Goal: Information Seeking & Learning: Learn about a topic

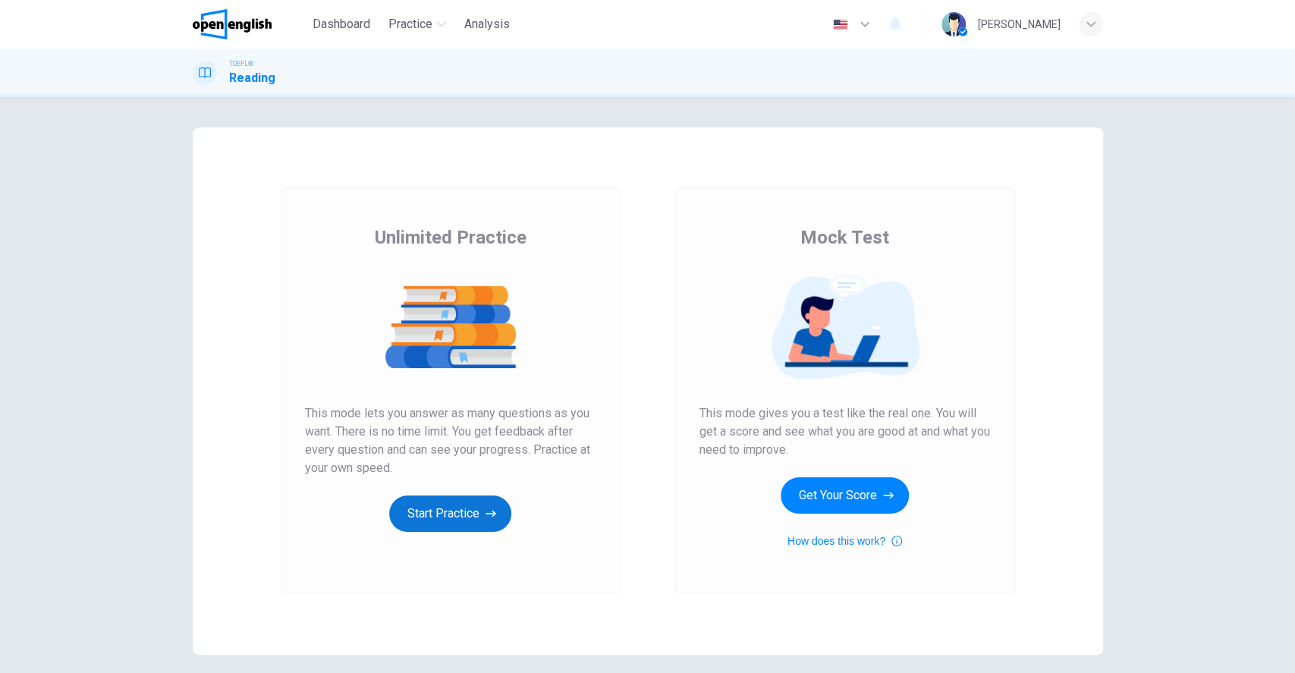
click at [463, 513] on button "Start Practice" at bounding box center [450, 513] width 122 height 36
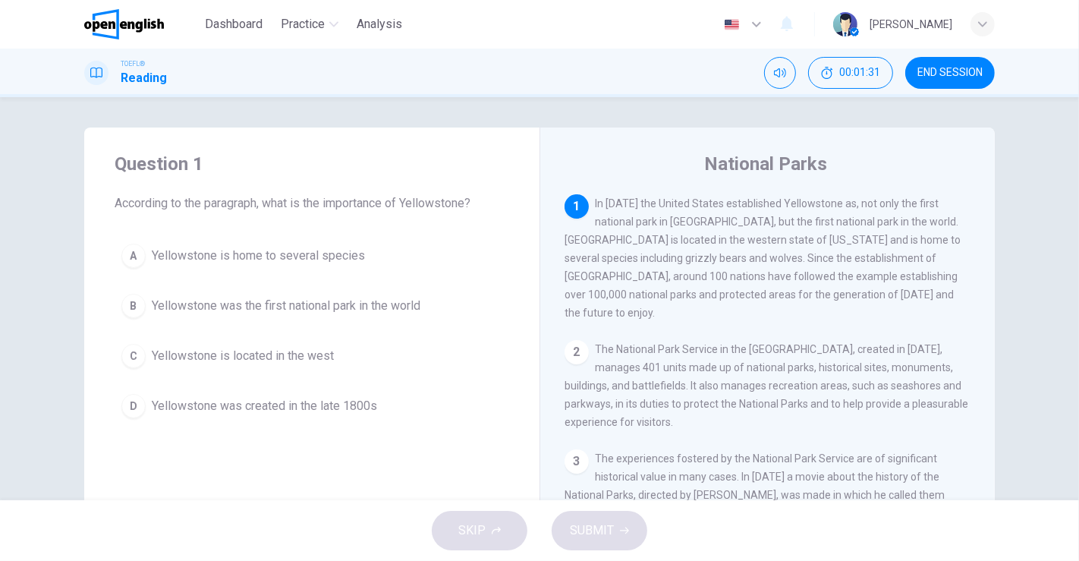
click at [127, 404] on div "D" at bounding box center [133, 406] width 24 height 24
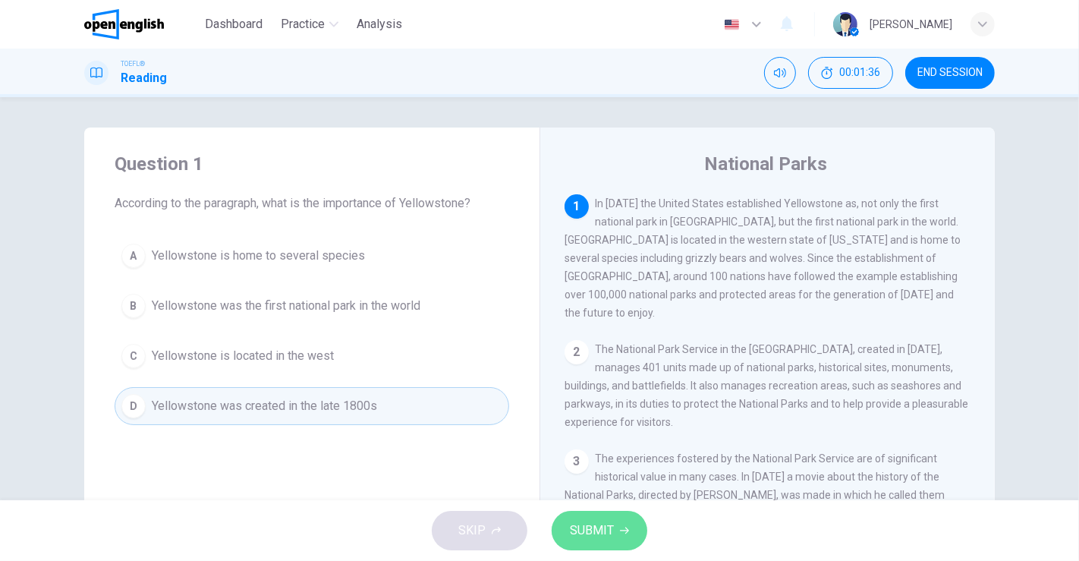
click at [610, 530] on span "SUBMIT" at bounding box center [592, 530] width 44 height 21
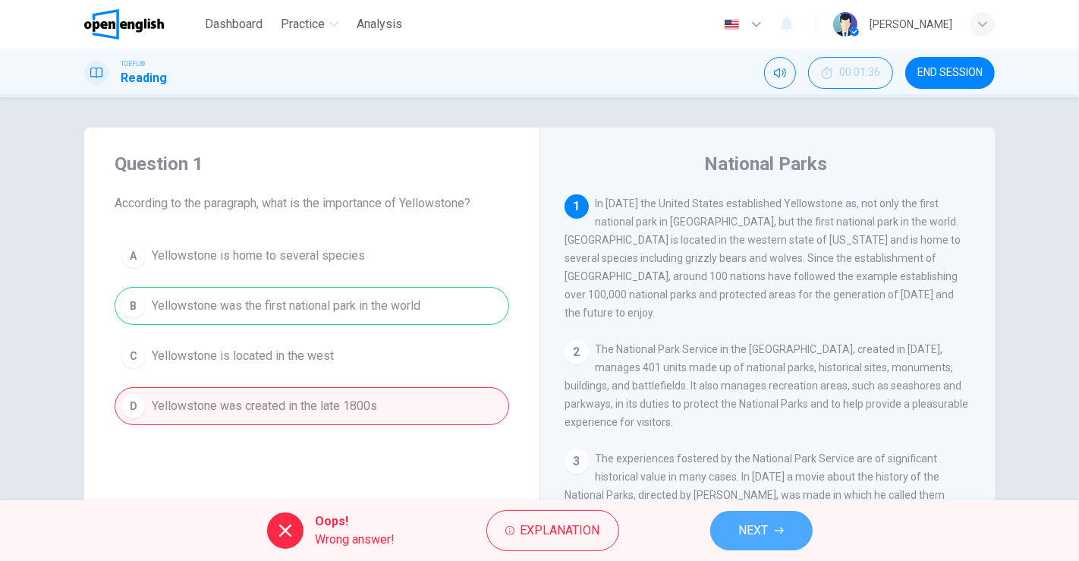
click at [767, 521] on span "NEXT" at bounding box center [754, 530] width 30 height 21
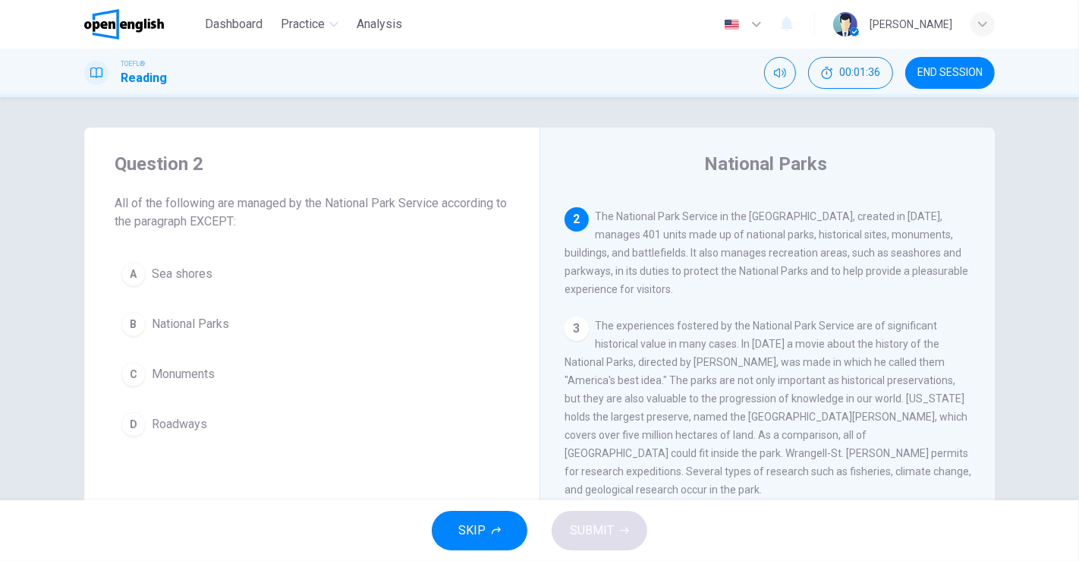
scroll to position [134, 0]
drag, startPoint x: 977, startPoint y: 358, endPoint x: 981, endPoint y: 287, distance: 71.4
click at [981, 287] on div "1 In [DATE] the United States established [GEOGRAPHIC_DATA] as, not only the fi…" at bounding box center [777, 412] width 426 height 436
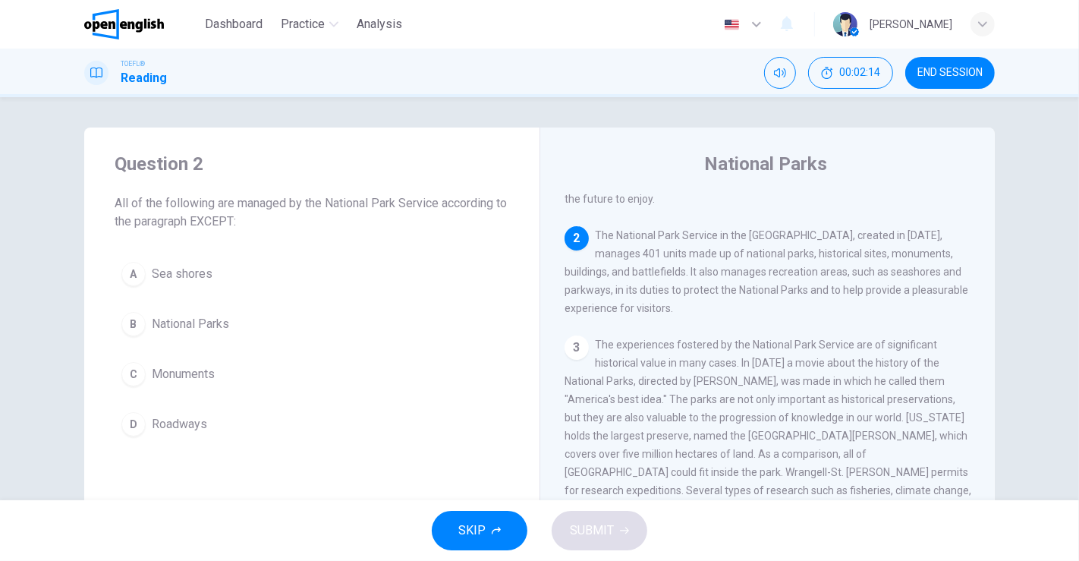
scroll to position [77, 0]
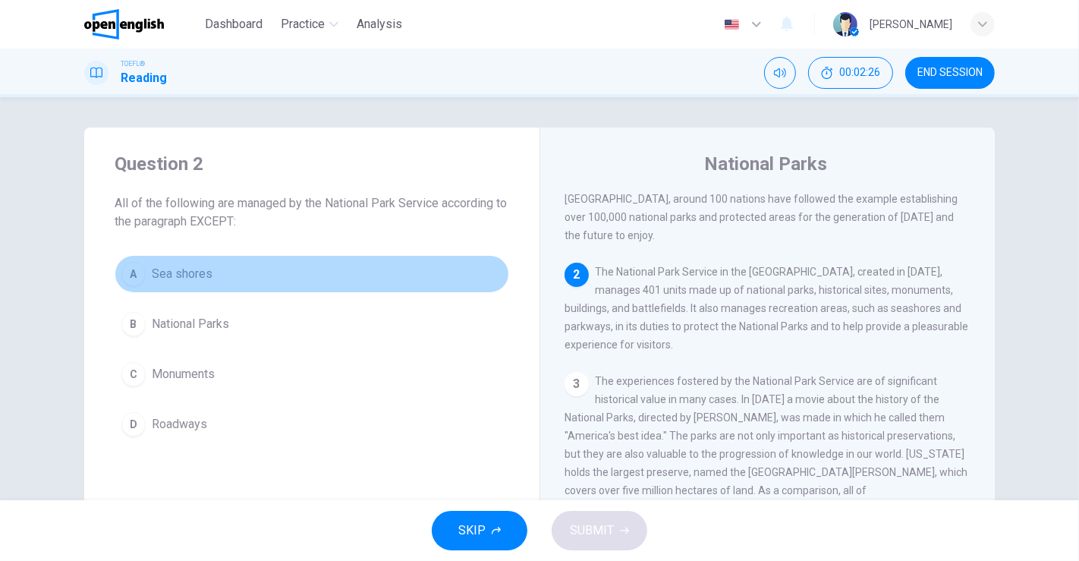
click at [132, 272] on div "A" at bounding box center [133, 274] width 24 height 24
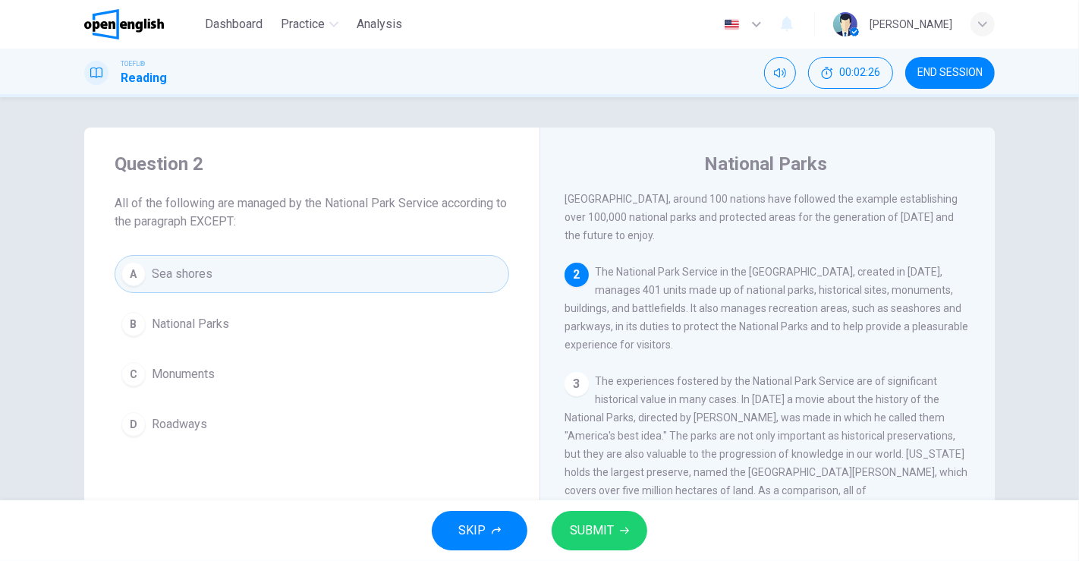
drag, startPoint x: 618, startPoint y: 519, endPoint x: 618, endPoint y: 510, distance: 9.1
click at [619, 519] on button "SUBMIT" at bounding box center [600, 530] width 96 height 39
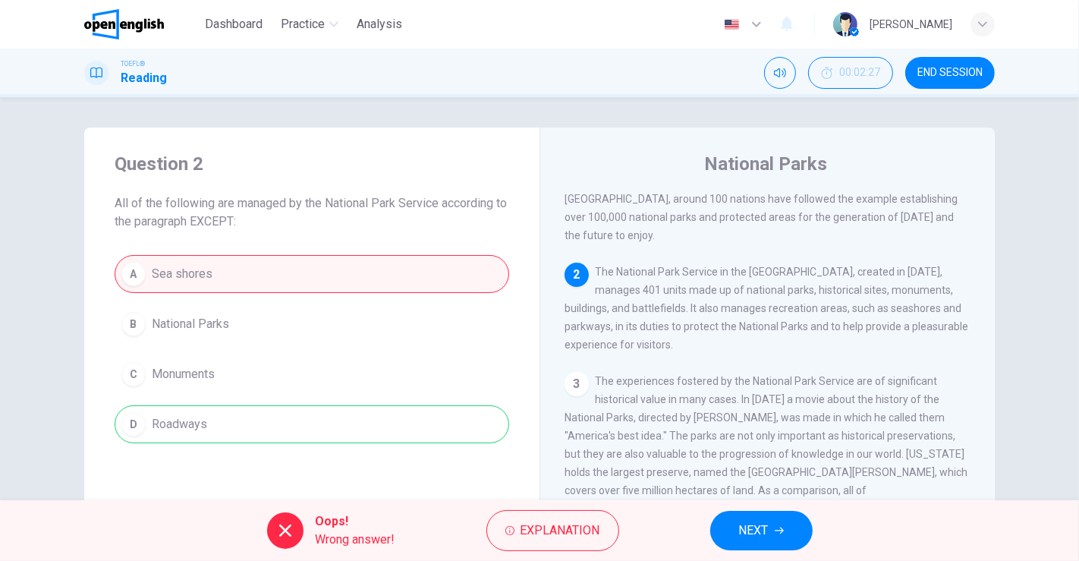
click at [765, 532] on span "NEXT" at bounding box center [754, 530] width 30 height 21
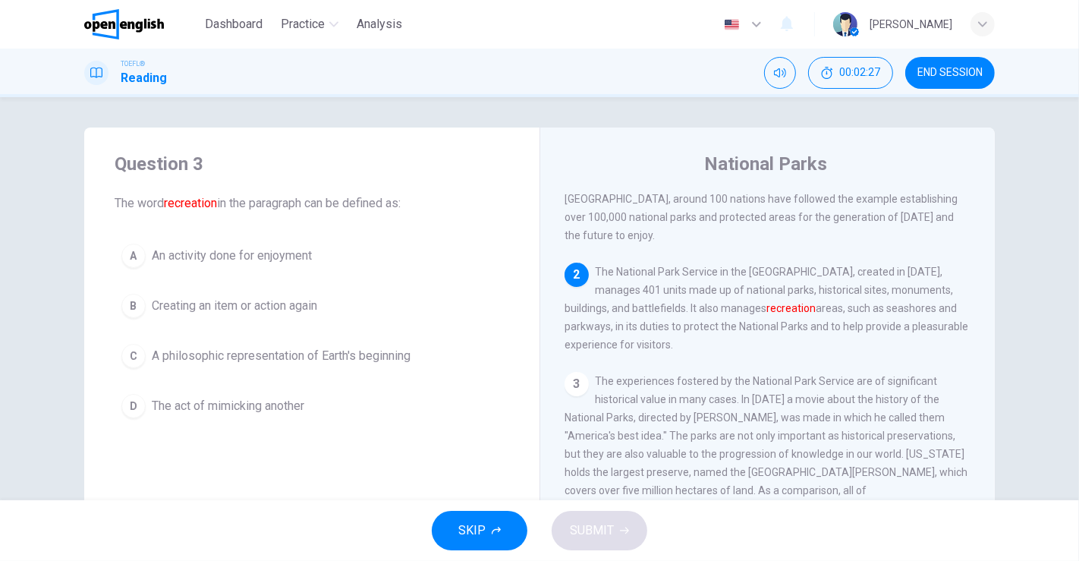
scroll to position [134, 0]
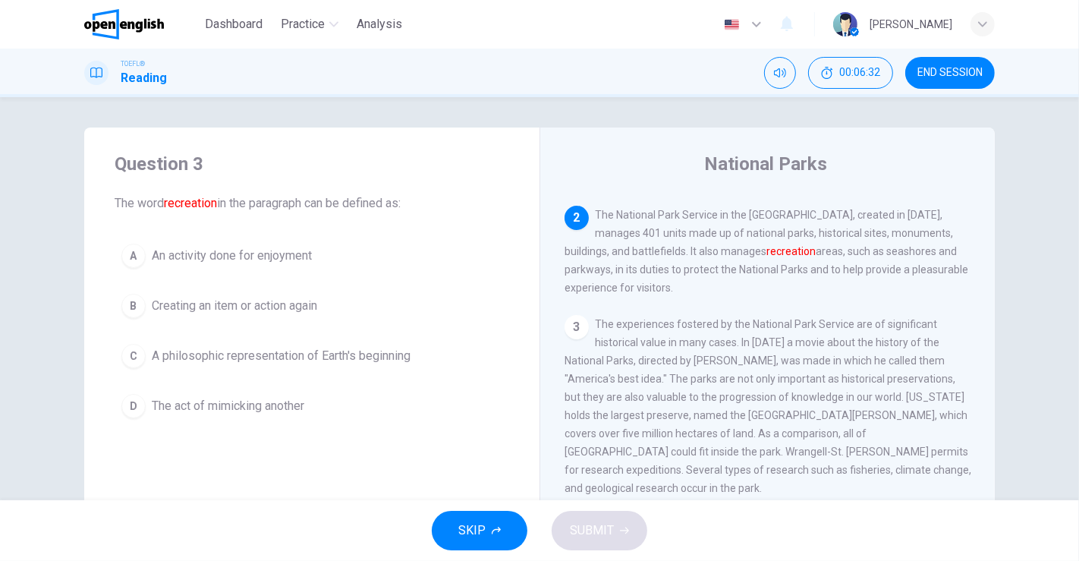
click at [139, 401] on div "D" at bounding box center [133, 406] width 24 height 24
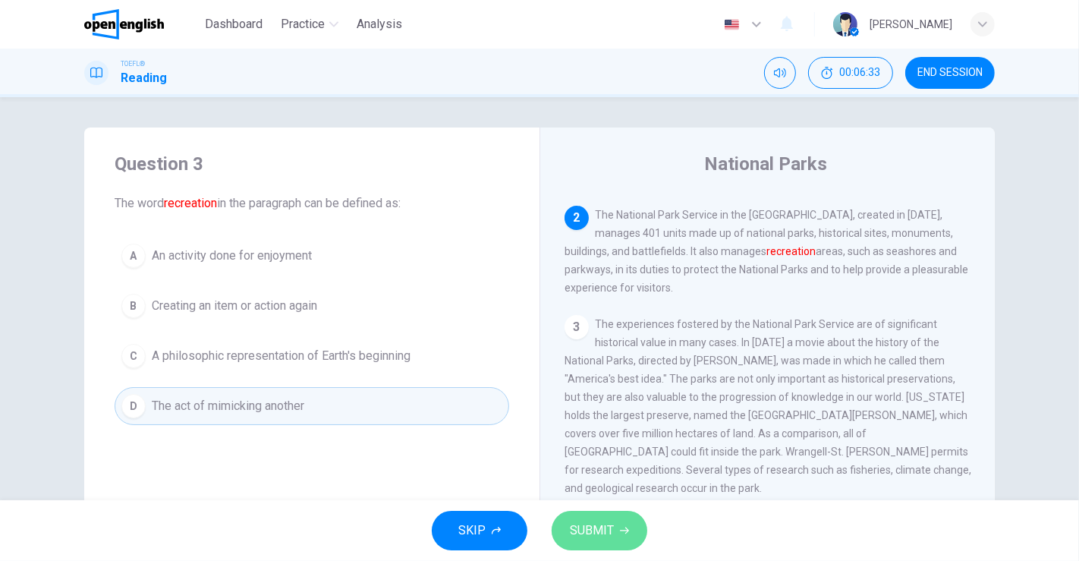
click at [621, 530] on icon "button" at bounding box center [624, 530] width 9 height 9
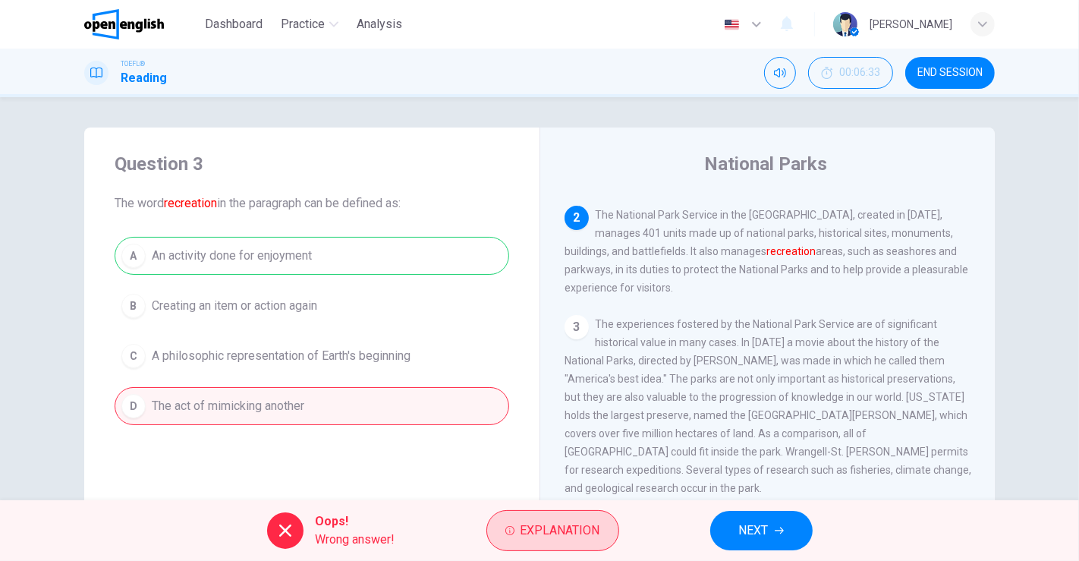
click at [569, 524] on span "Explanation" at bounding box center [560, 530] width 80 height 21
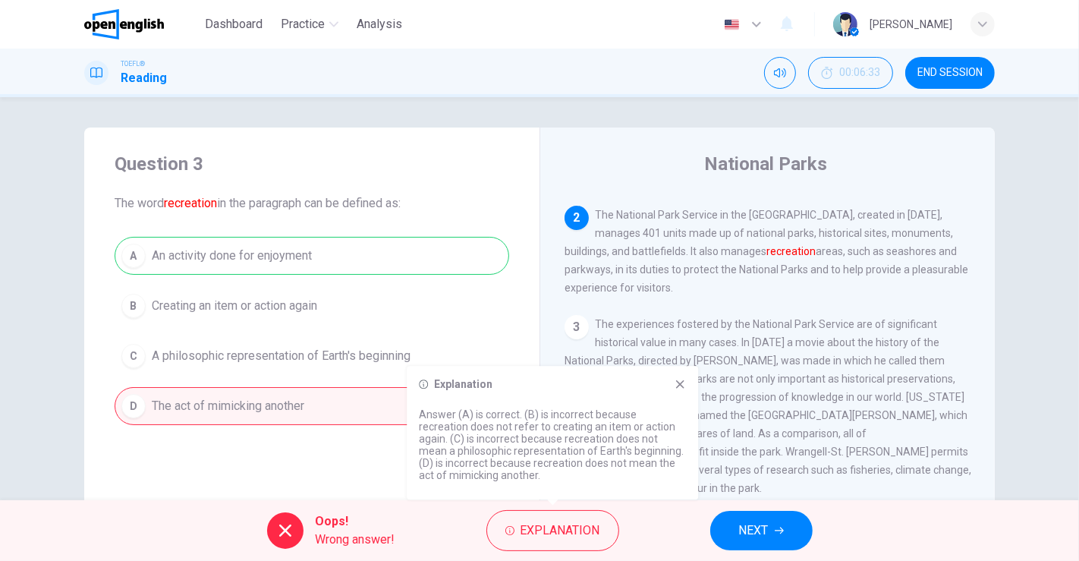
click at [683, 379] on icon at bounding box center [680, 384] width 12 height 12
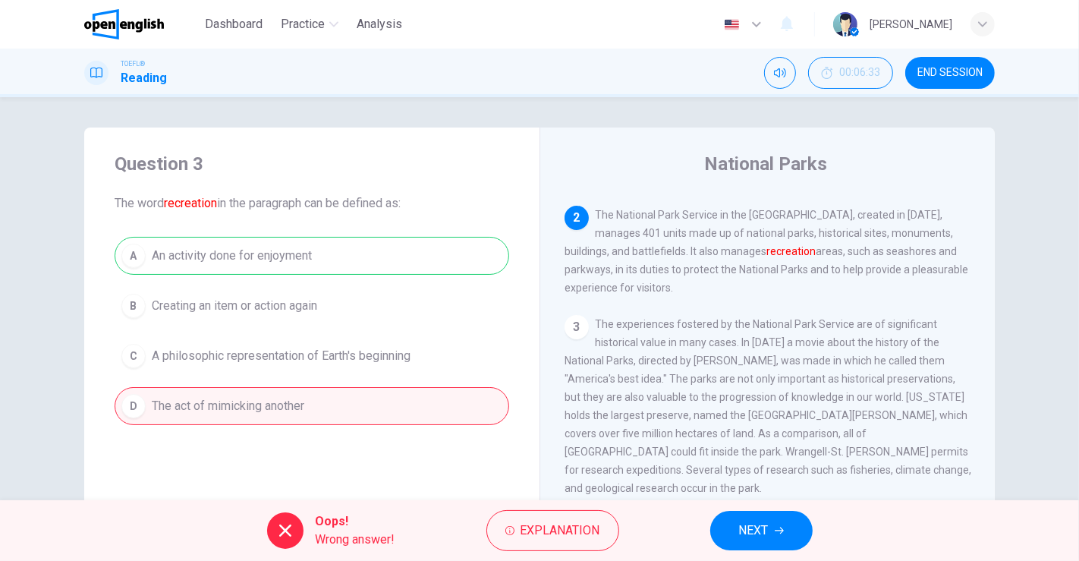
click at [756, 515] on button "NEXT" at bounding box center [761, 530] width 102 height 39
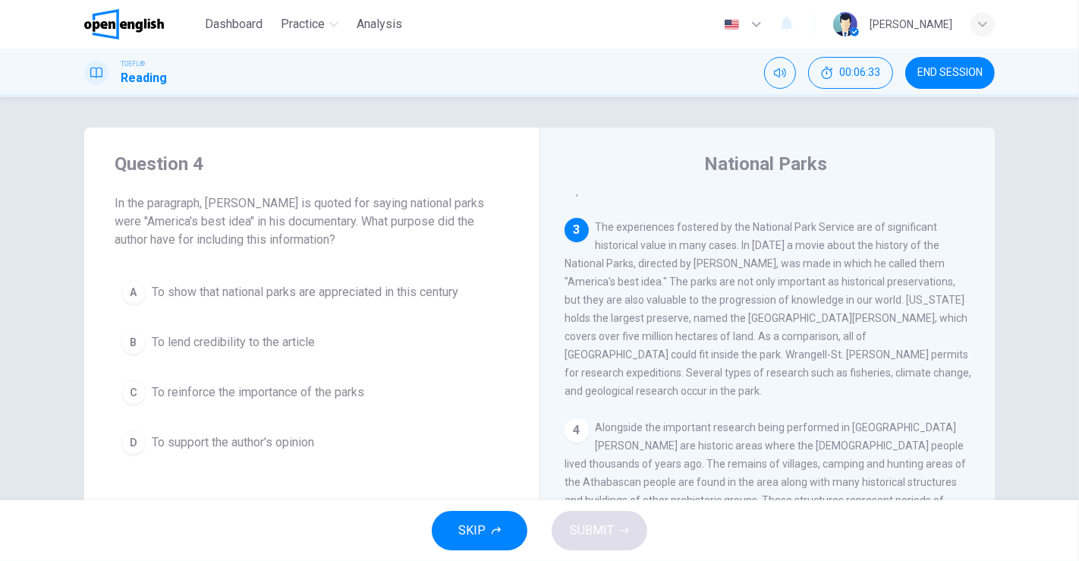
scroll to position [249, 0]
